Goal: Transaction & Acquisition: Purchase product/service

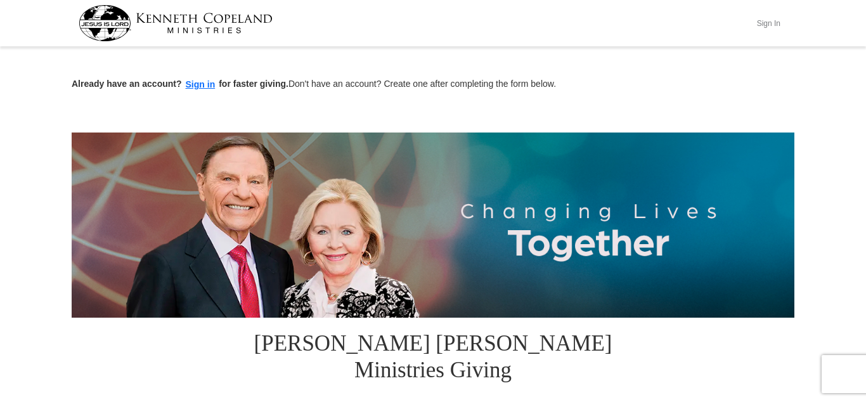
click at [768, 19] on button "Sign In" at bounding box center [768, 23] width 38 height 20
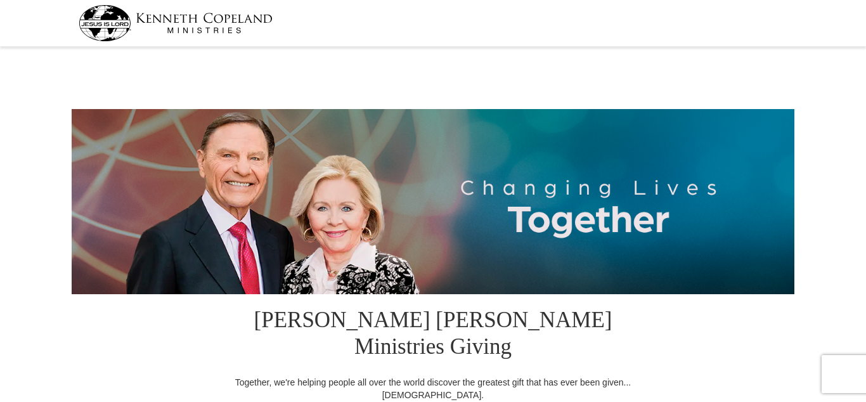
select select "IL"
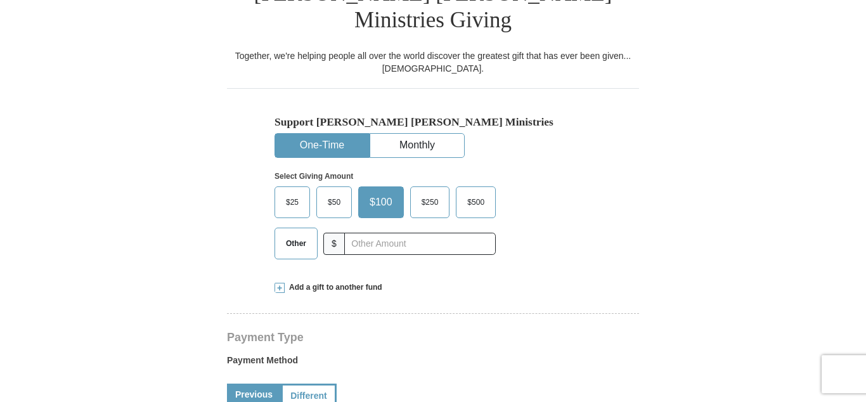
scroll to position [370, 0]
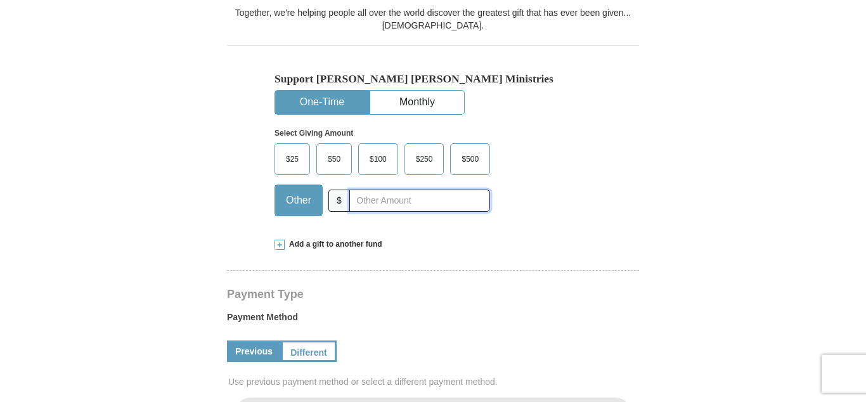
click at [410, 190] on input "text" at bounding box center [419, 201] width 141 height 22
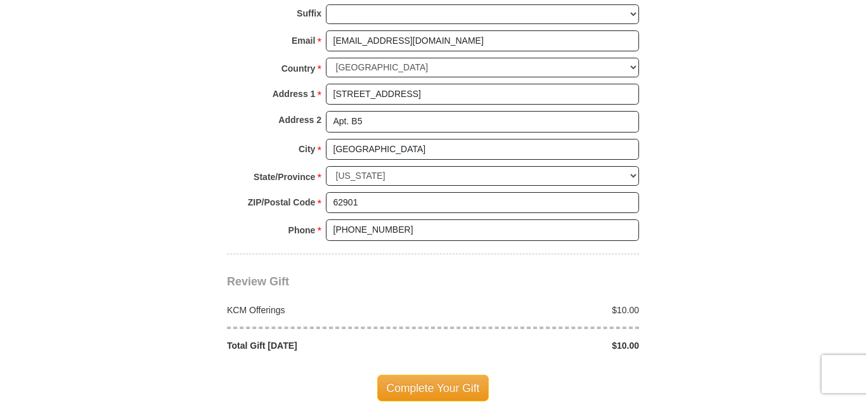
scroll to position [976, 0]
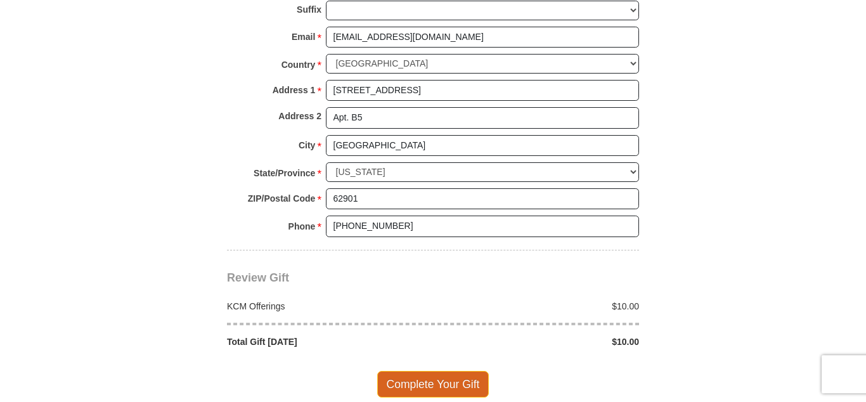
type input "10.00"
click at [465, 371] on span "Complete Your Gift" at bounding box center [433, 384] width 112 height 27
